Goal: Communication & Community: Participate in discussion

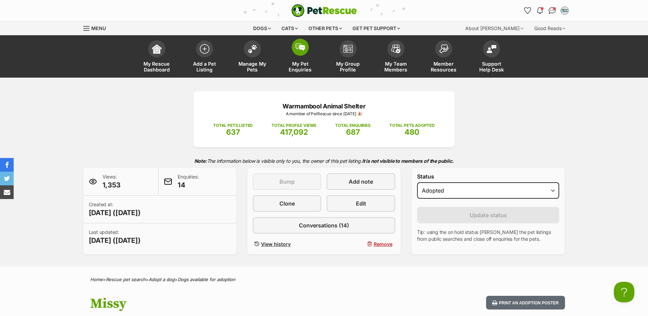
click at [299, 54] on span at bounding box center [300, 47] width 17 height 17
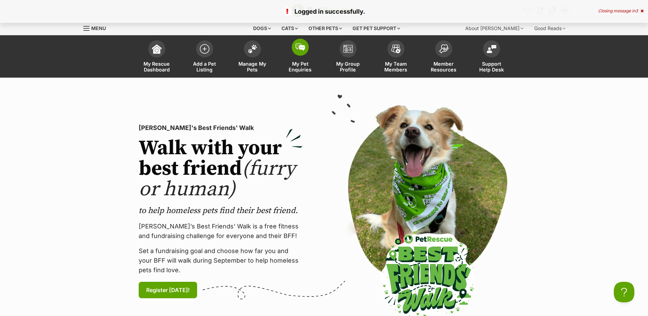
click at [300, 66] on span "My Pet Enquiries" at bounding box center [300, 67] width 31 height 12
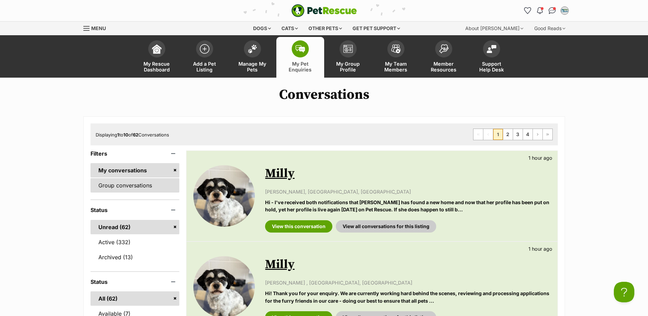
click at [137, 183] on link "Group conversations" at bounding box center [135, 185] width 89 height 14
